Goal: Find specific page/section: Find specific page/section

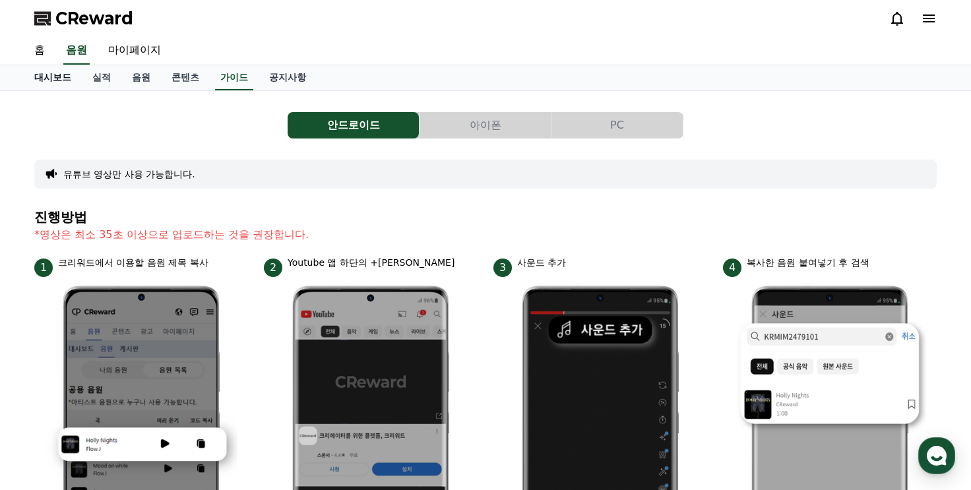
click at [49, 80] on link "대시보드" at bounding box center [53, 77] width 58 height 25
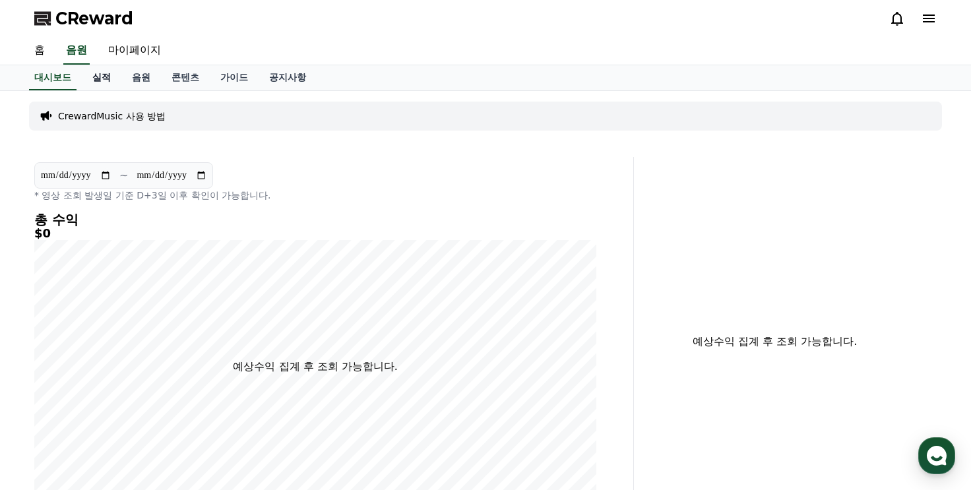
click at [87, 71] on link "실적" at bounding box center [102, 77] width 40 height 25
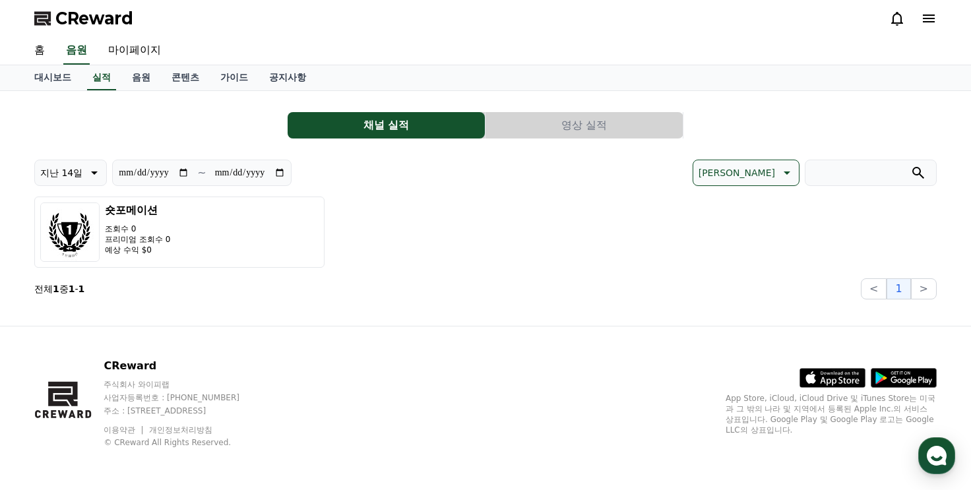
click at [934, 18] on icon at bounding box center [928, 19] width 12 height 8
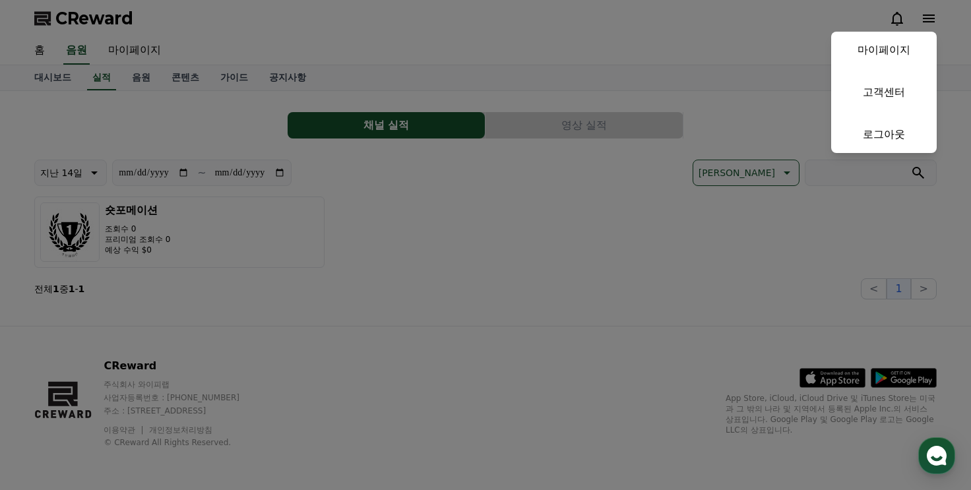
click at [934, 18] on button "close" at bounding box center [485, 245] width 971 height 490
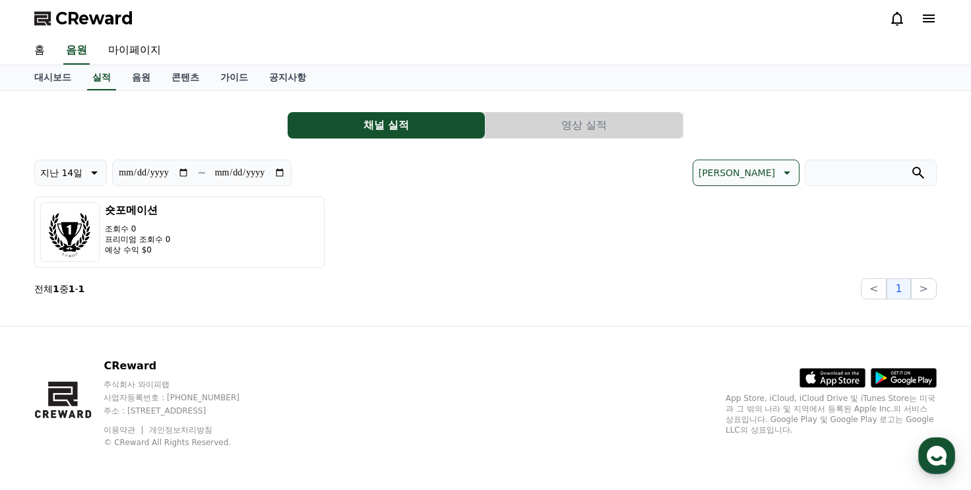
click at [934, 18] on icon at bounding box center [928, 19] width 12 height 8
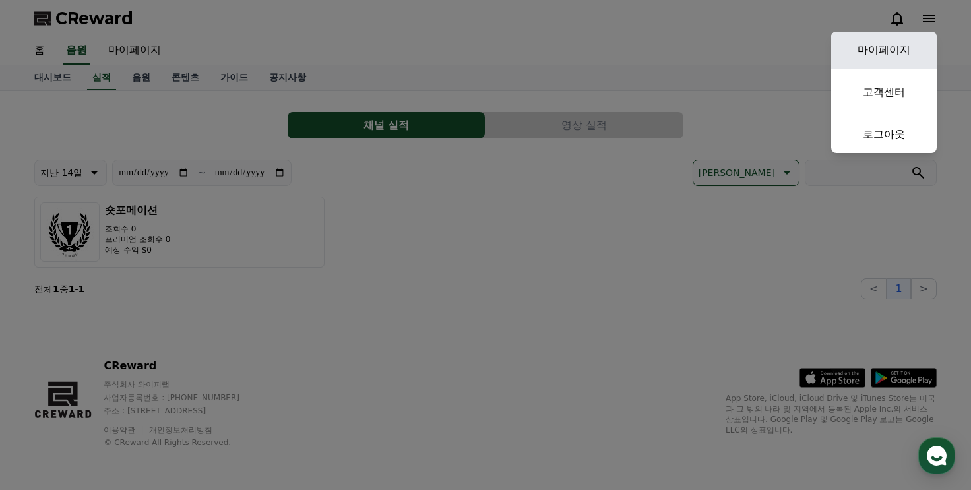
click at [927, 44] on link "마이페이지" at bounding box center [883, 50] width 105 height 37
select select "**********"
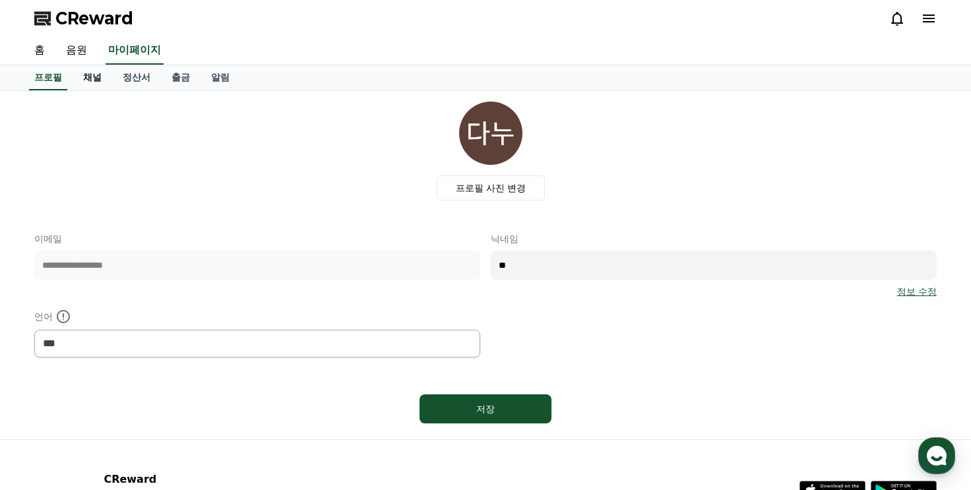
click at [101, 79] on link "채널" at bounding box center [93, 77] width 40 height 25
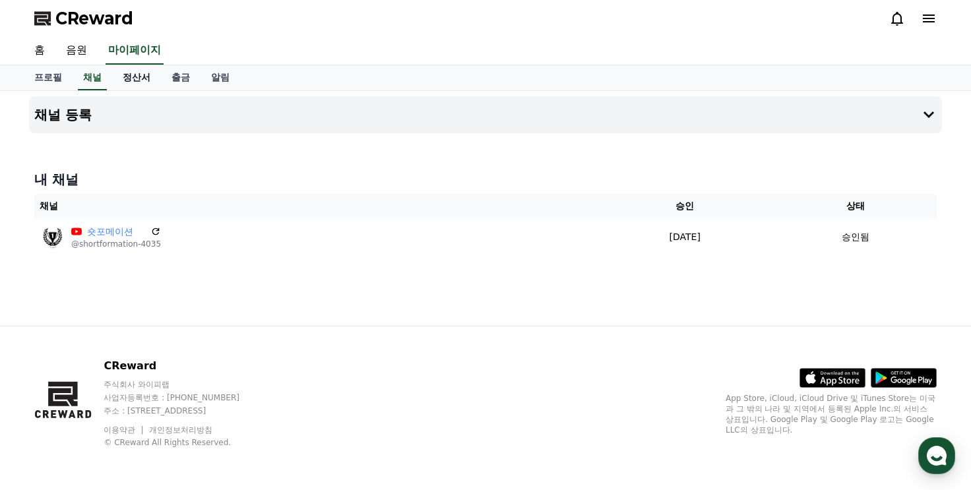
click at [130, 78] on link "정산서" at bounding box center [136, 77] width 49 height 25
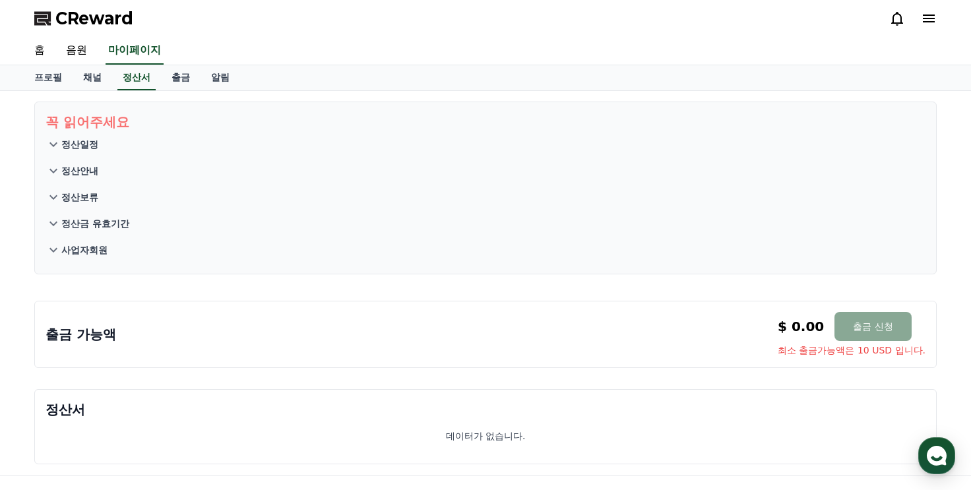
click at [55, 150] on icon at bounding box center [53, 144] width 16 height 16
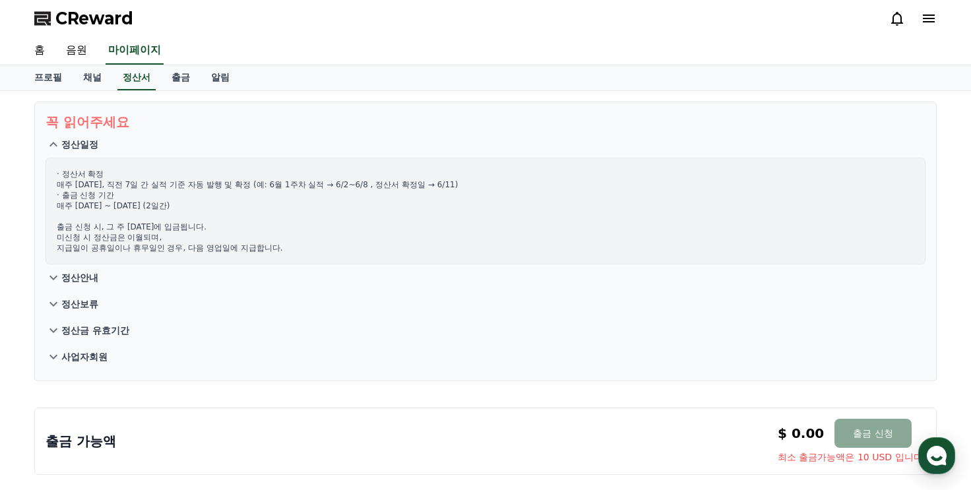
click at [55, 276] on icon at bounding box center [53, 278] width 8 height 5
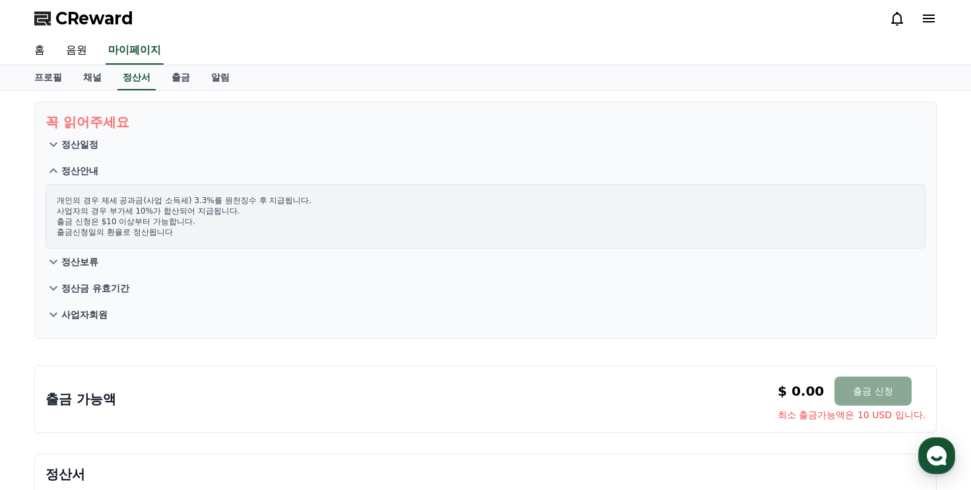
click at [53, 295] on icon at bounding box center [53, 288] width 16 height 16
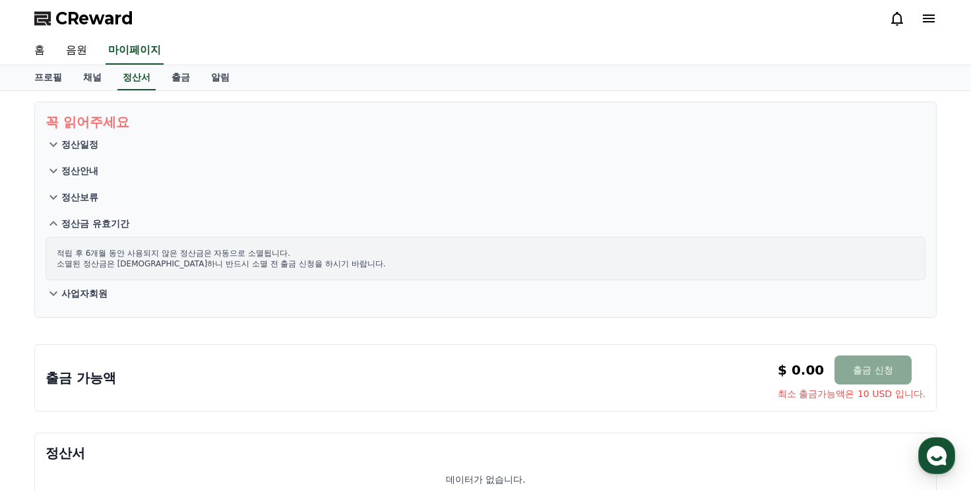
click at [55, 289] on icon at bounding box center [53, 293] width 16 height 16
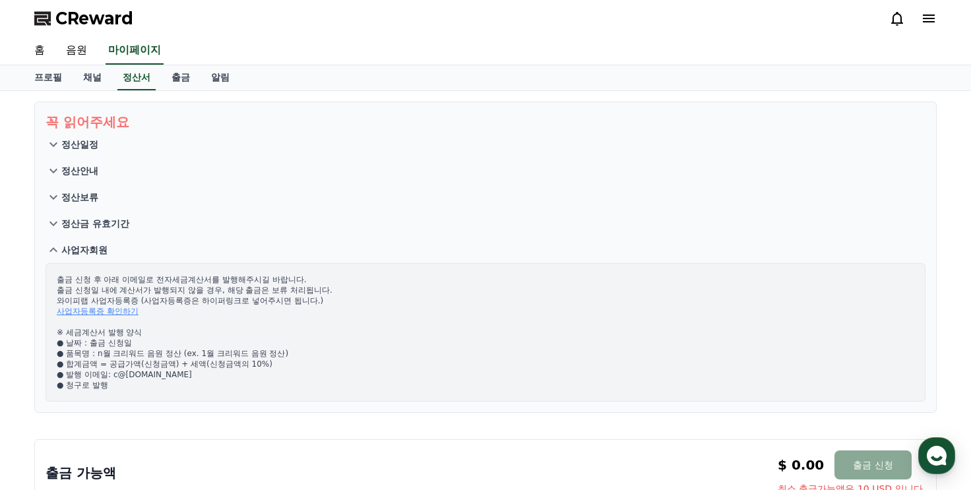
click at [65, 243] on p "사업자회원" at bounding box center [84, 249] width 46 height 13
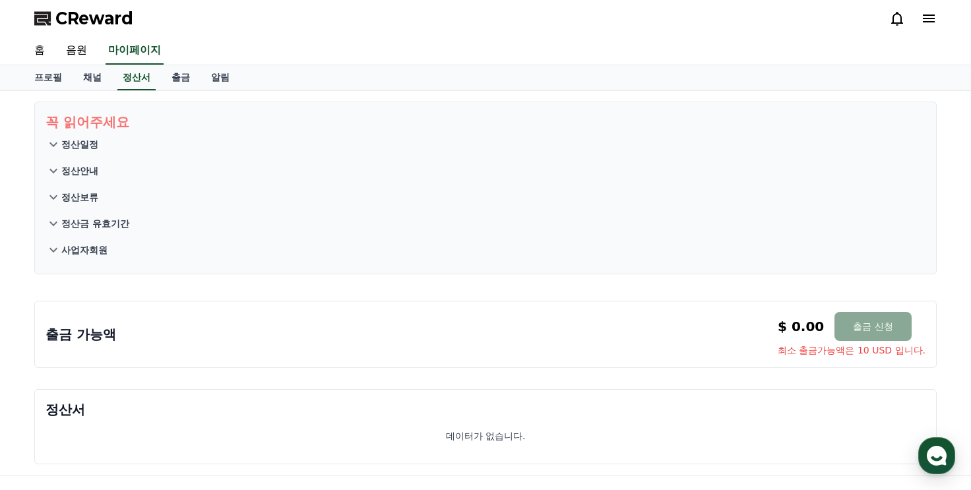
click at [58, 148] on icon at bounding box center [53, 144] width 16 height 16
